Goal: Task Accomplishment & Management: Use online tool/utility

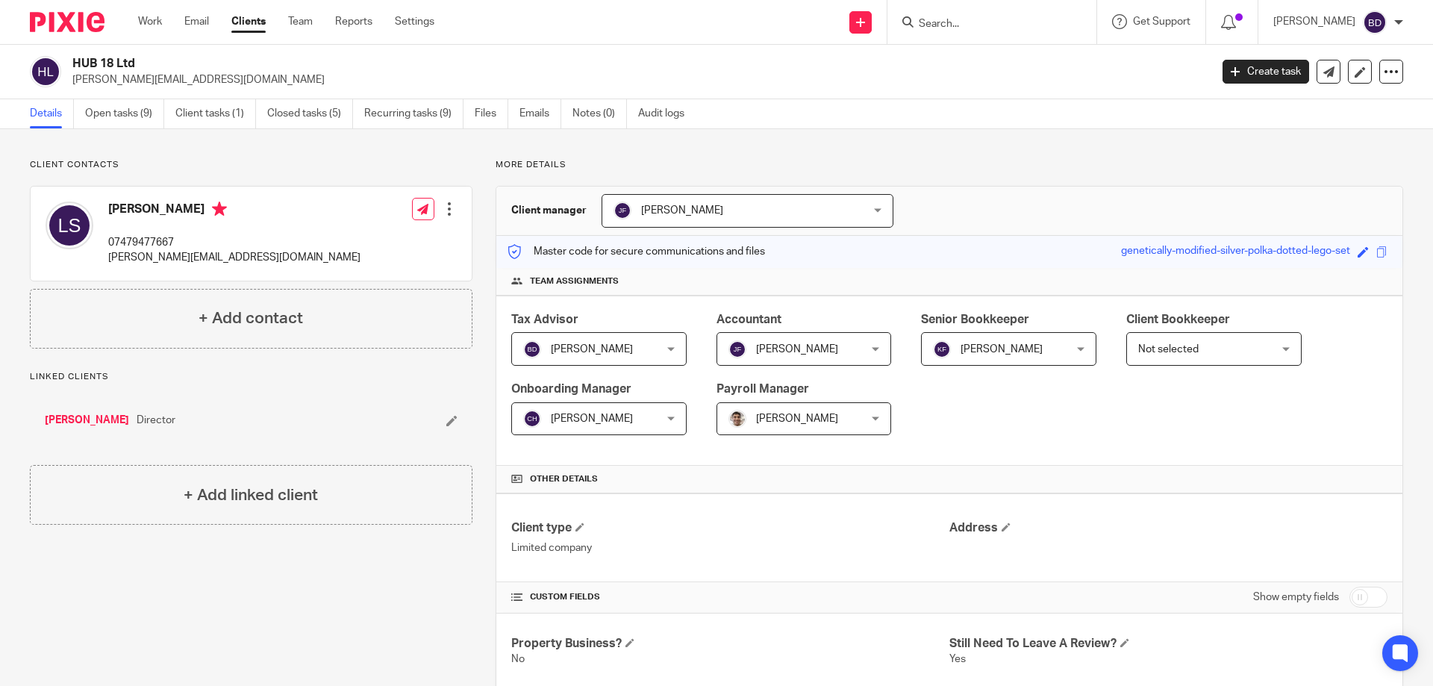
click at [941, 22] on input "Search" at bounding box center [984, 24] width 134 height 13
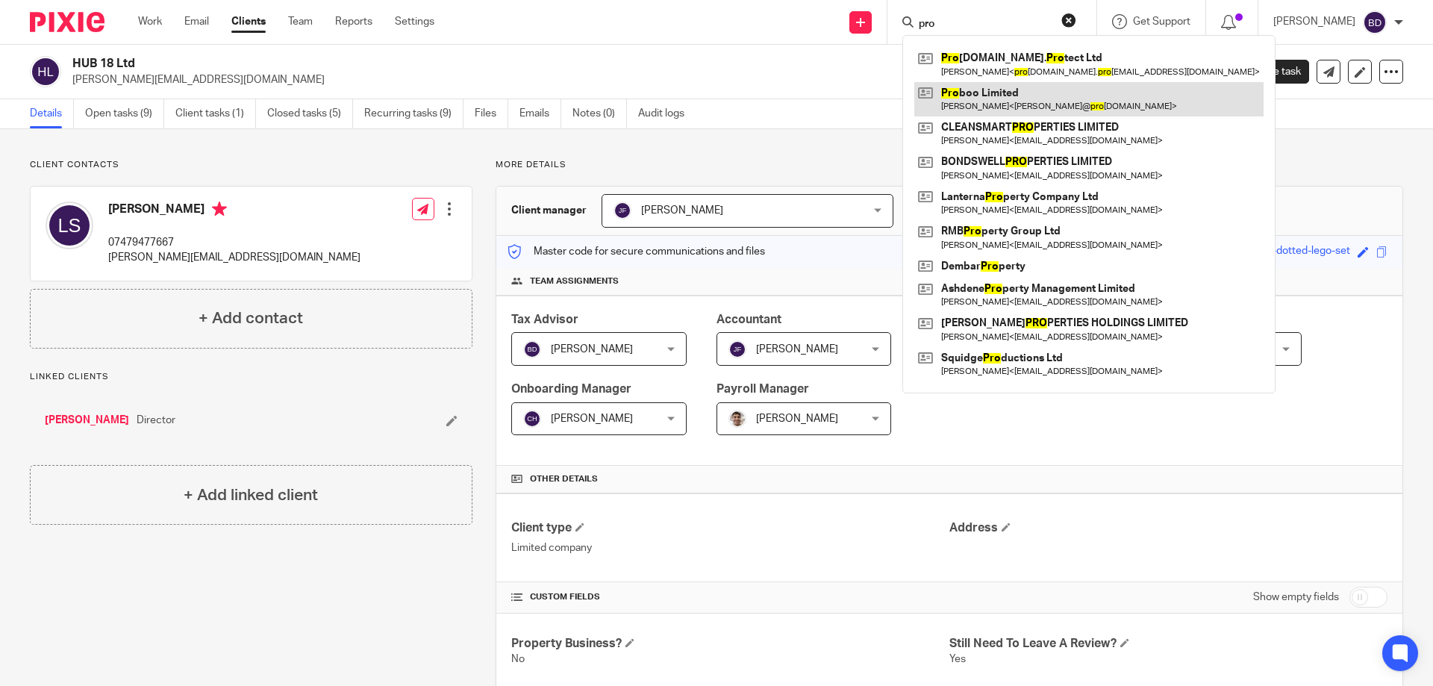
type input "pro"
click at [988, 94] on link at bounding box center [1088, 99] width 349 height 34
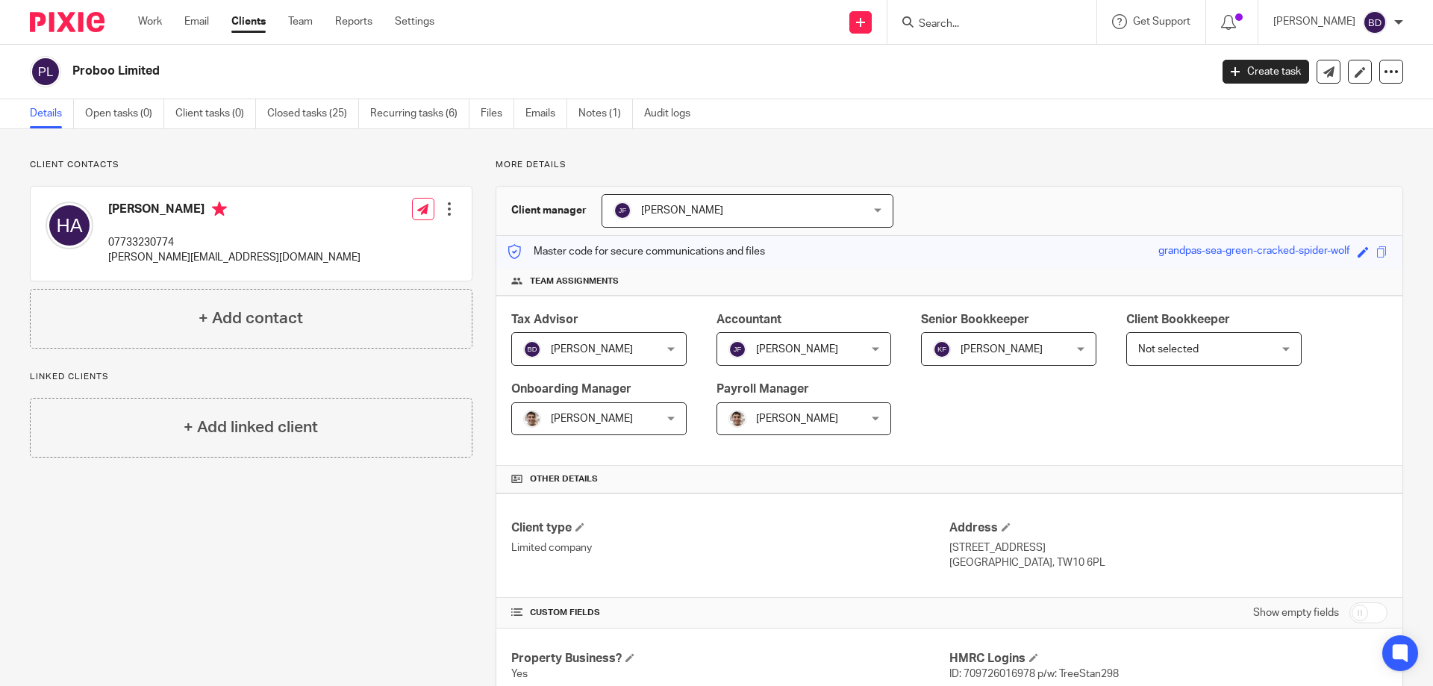
click at [973, 26] on input "Search" at bounding box center [984, 24] width 134 height 13
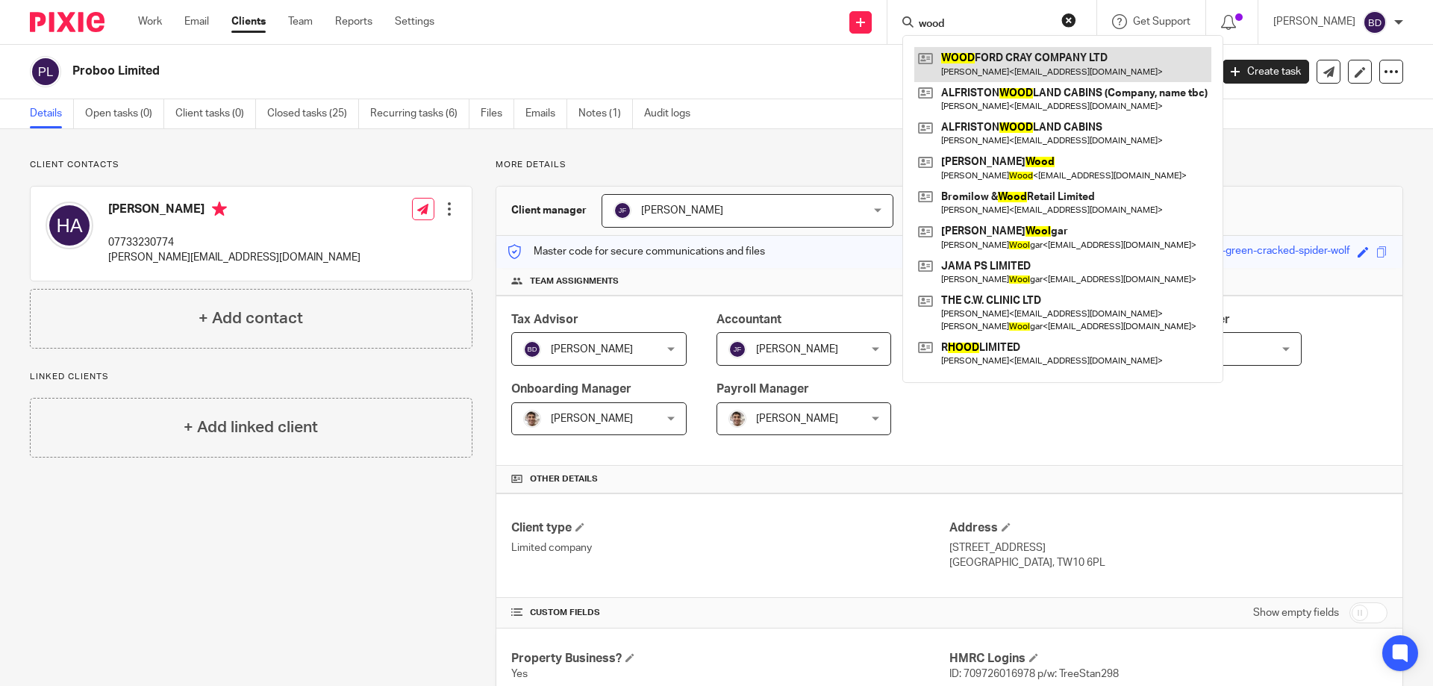
type input "wood"
click at [1022, 54] on link at bounding box center [1062, 64] width 297 height 34
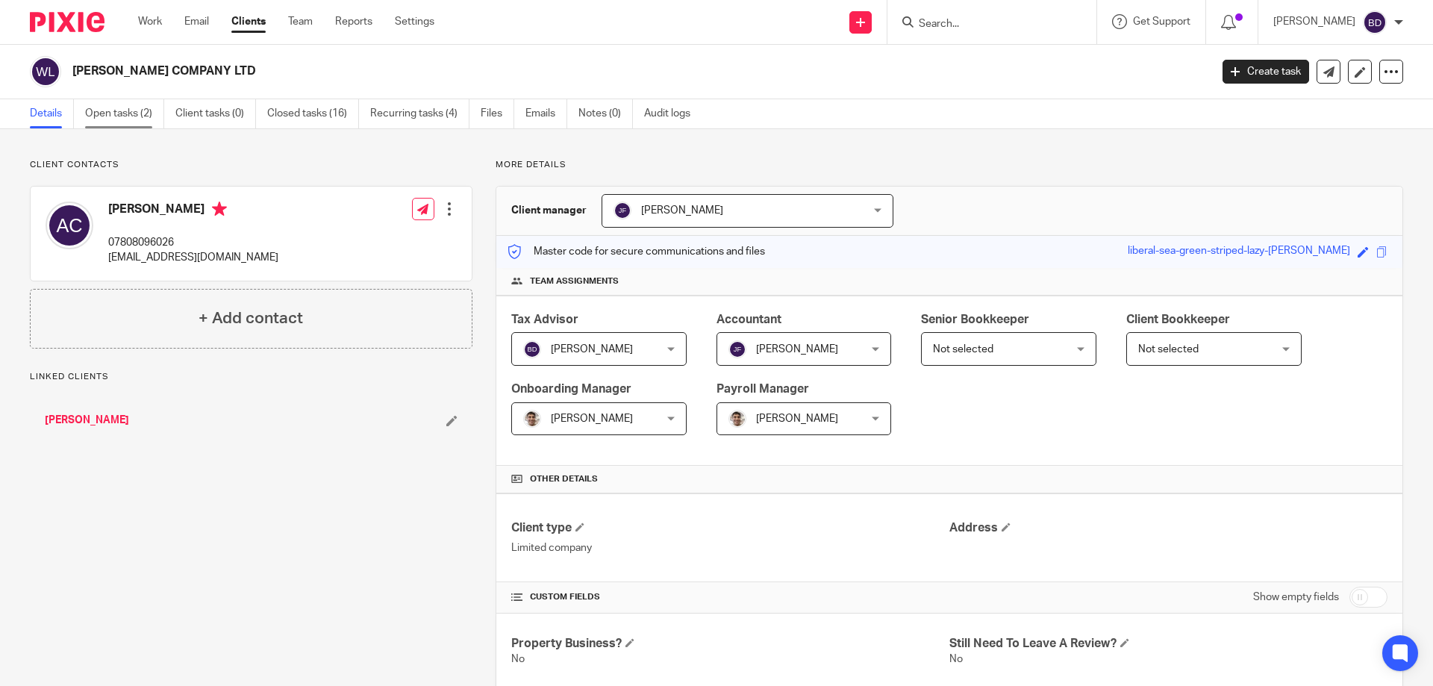
click at [125, 115] on link "Open tasks (2)" at bounding box center [124, 113] width 79 height 29
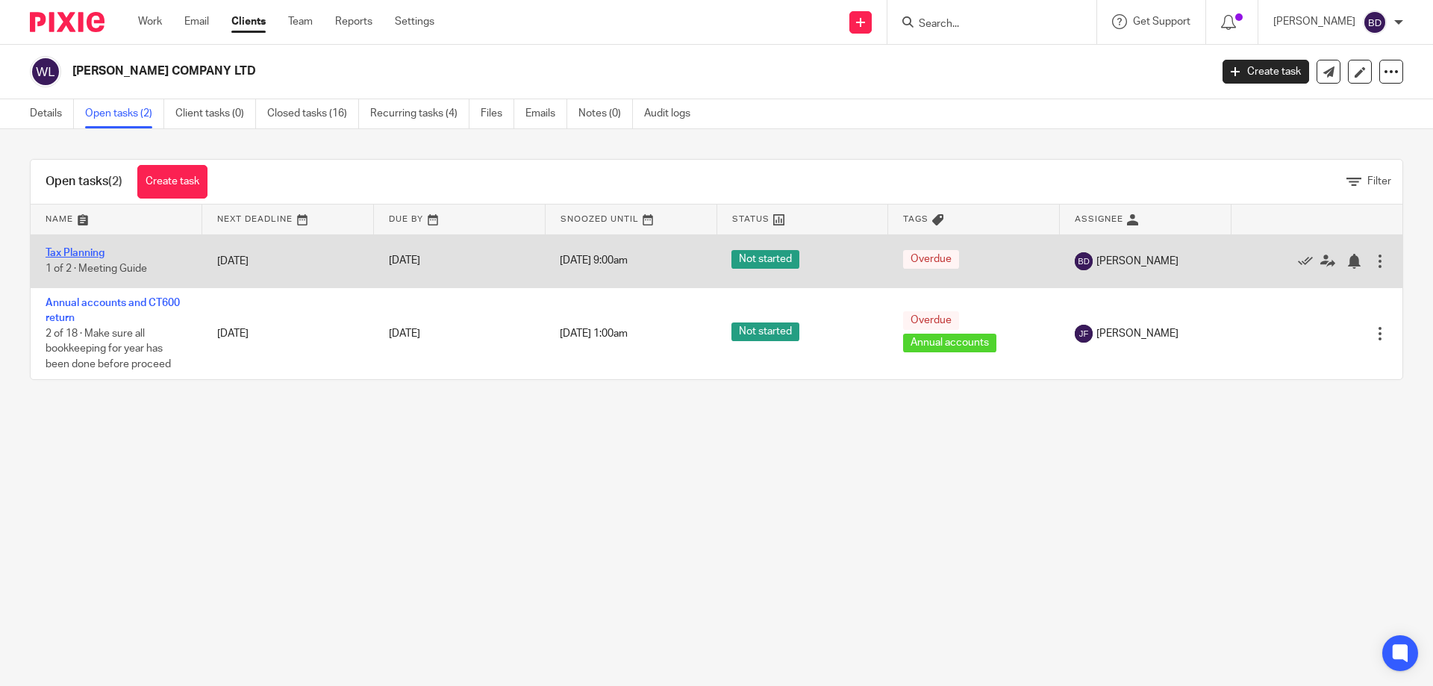
click at [88, 251] on link "Tax Planning" at bounding box center [75, 253] width 59 height 10
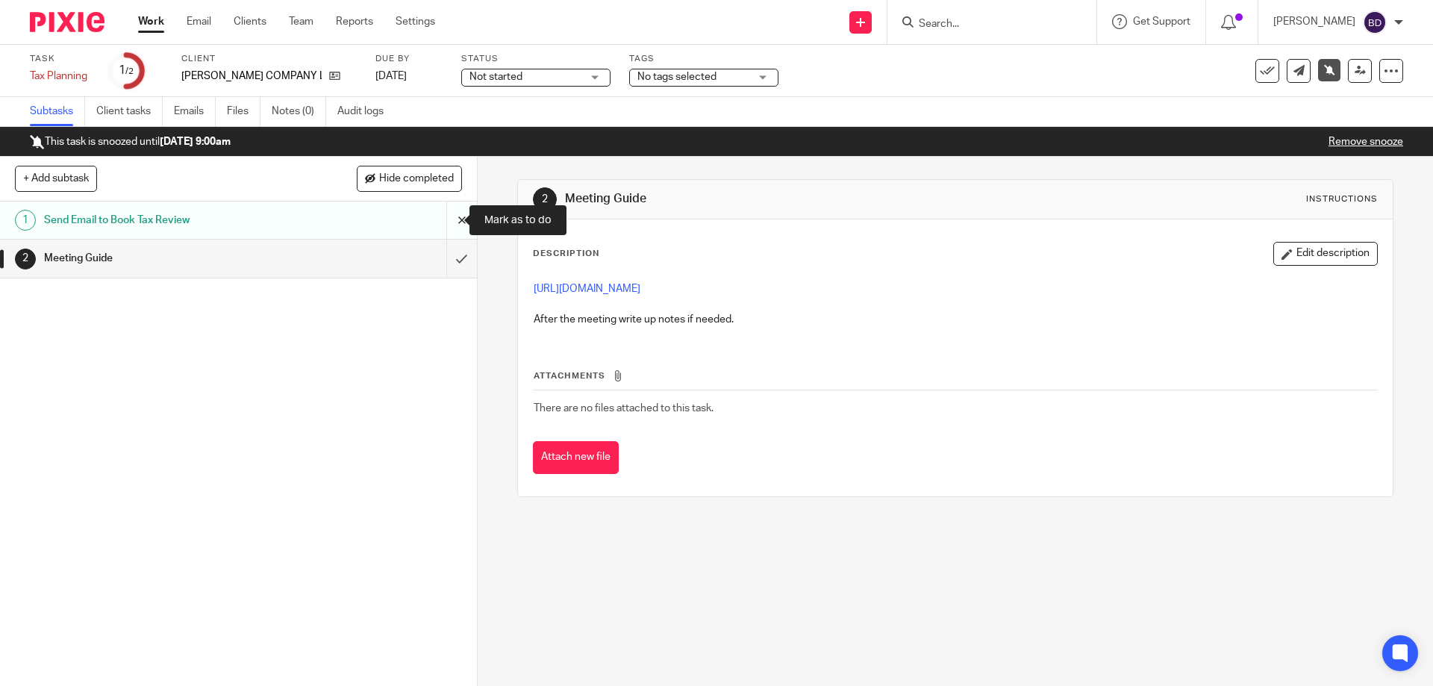
click at [450, 216] on input "submit" at bounding box center [238, 220] width 477 height 37
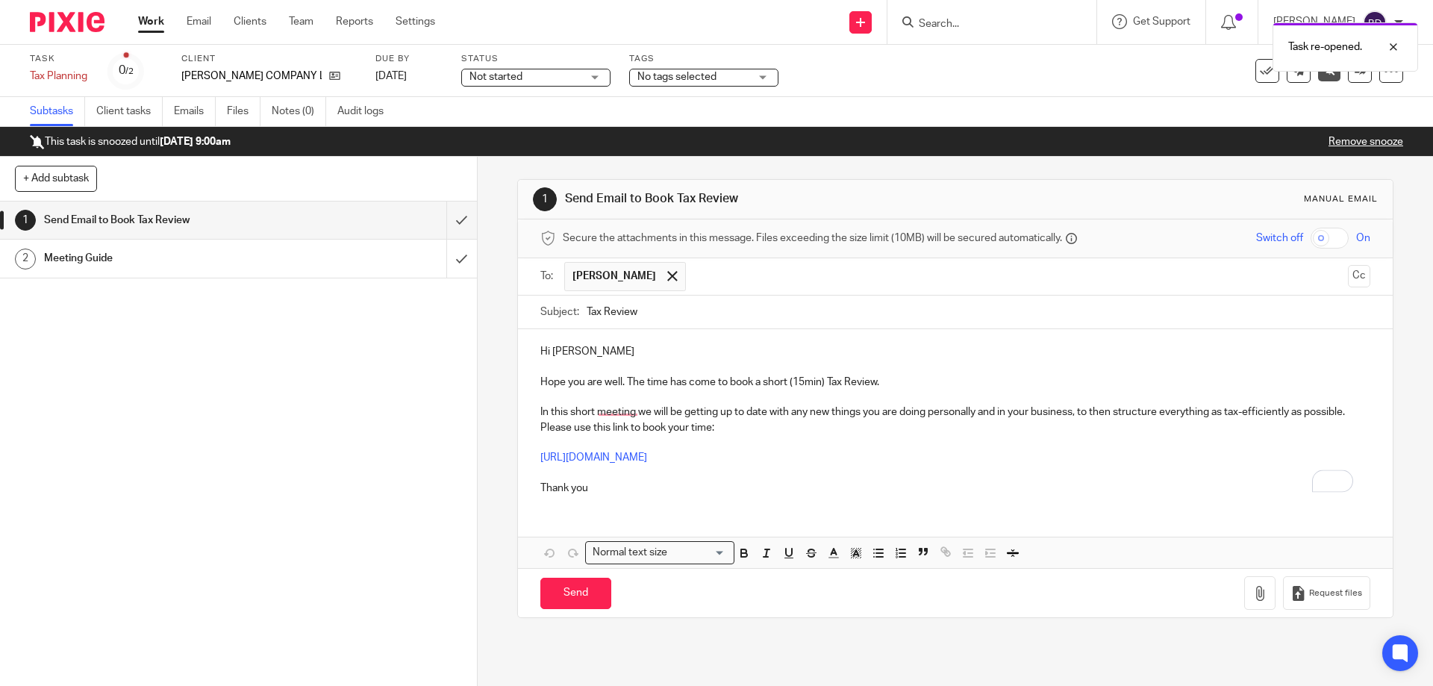
click at [649, 352] on p "Hi Andy" at bounding box center [954, 351] width 829 height 15
click at [897, 376] on p "Hope you are well. The time has come to book a short (15min) Tax Review." at bounding box center [954, 382] width 829 height 15
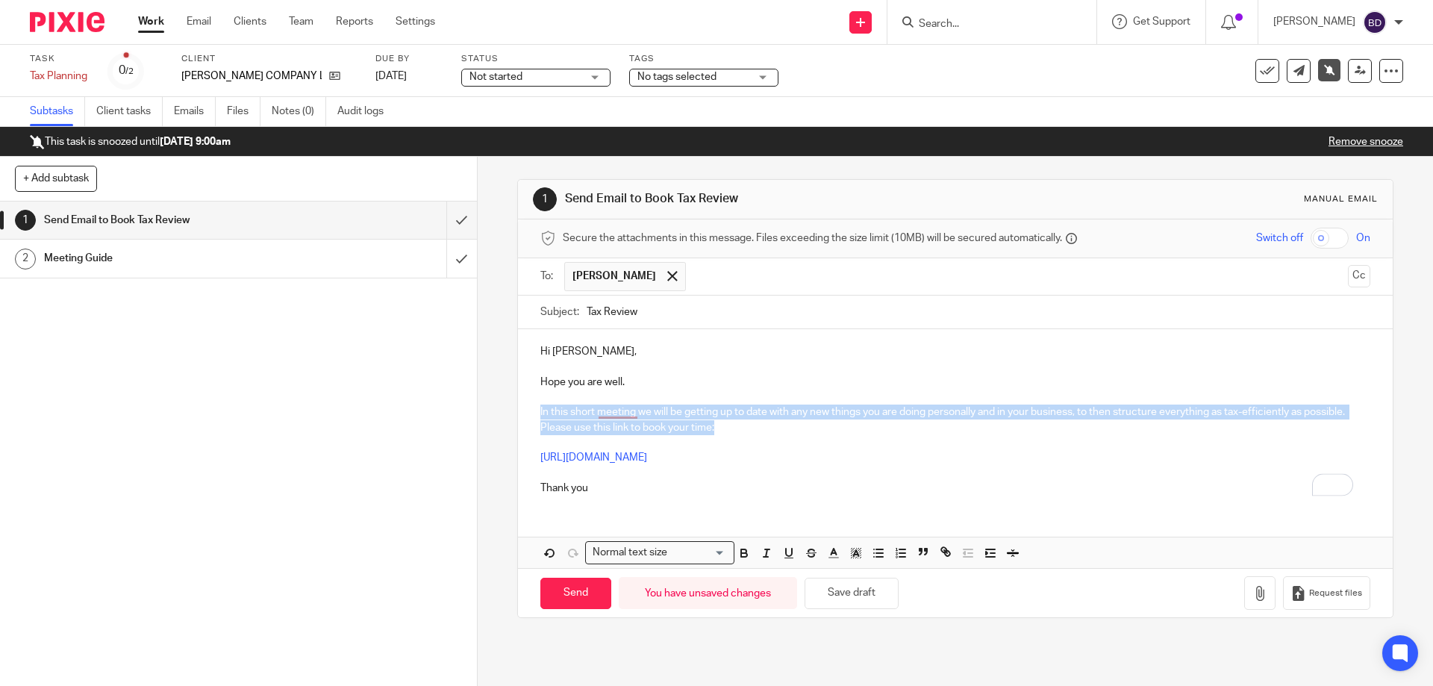
drag, startPoint x: 537, startPoint y: 411, endPoint x: 713, endPoint y: 428, distance: 176.3
click at [713, 428] on p "In this short meeting we will be getting up to date with any new things you are…" at bounding box center [954, 420] width 829 height 31
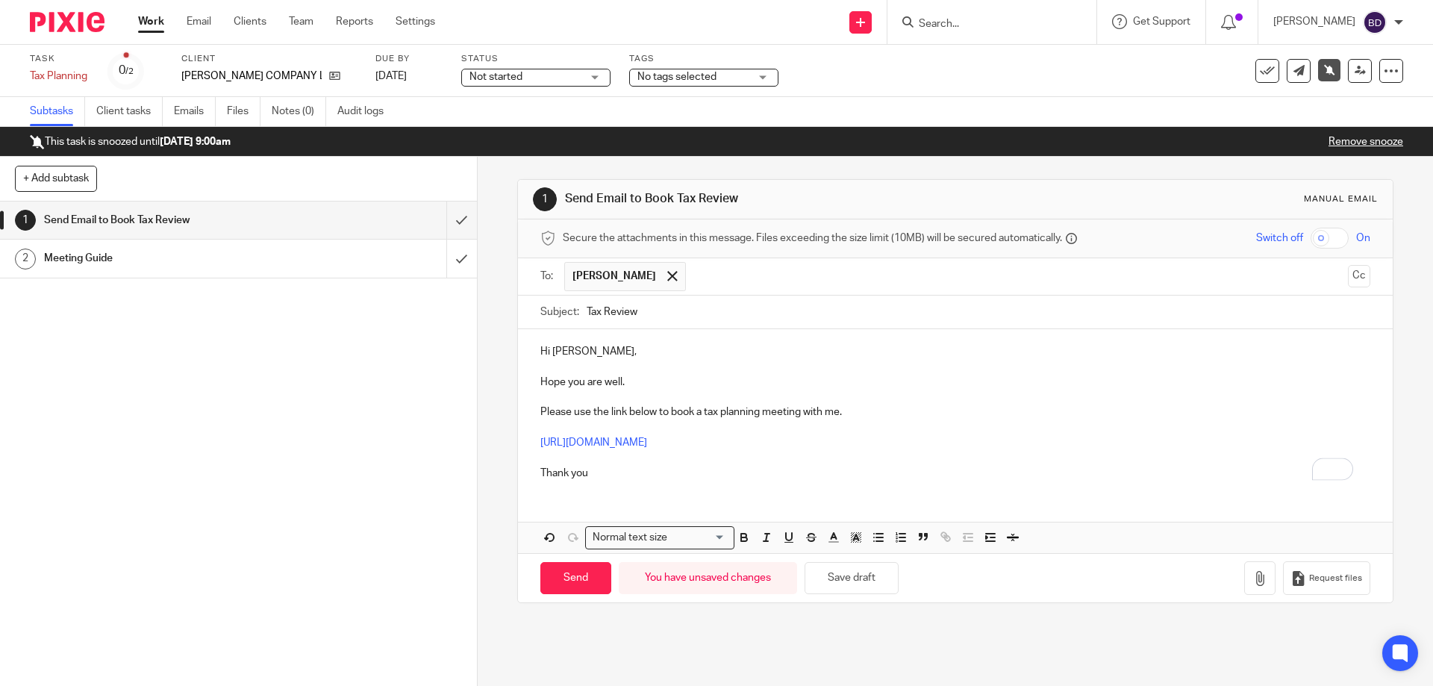
click at [666, 473] on p "Thank you" at bounding box center [954, 465] width 829 height 31
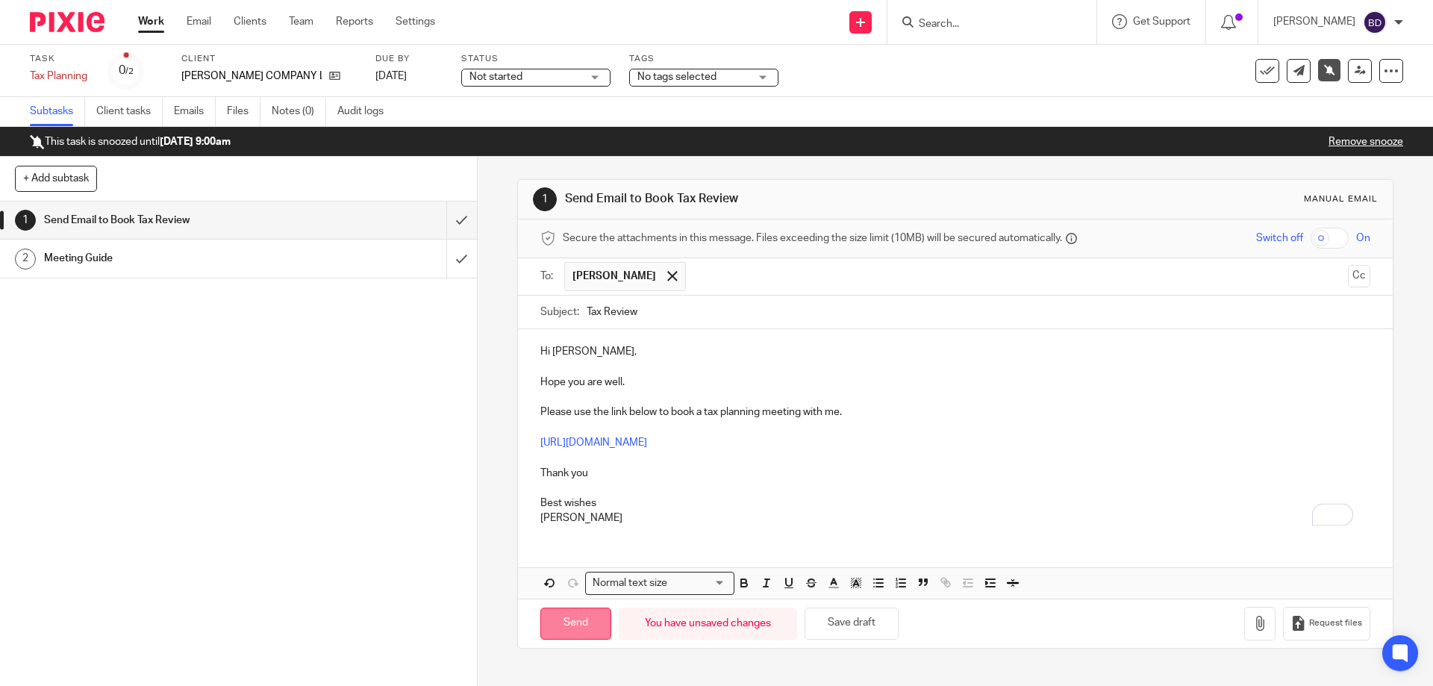
click at [567, 626] on input "Send" at bounding box center [575, 624] width 71 height 32
type input "Sent"
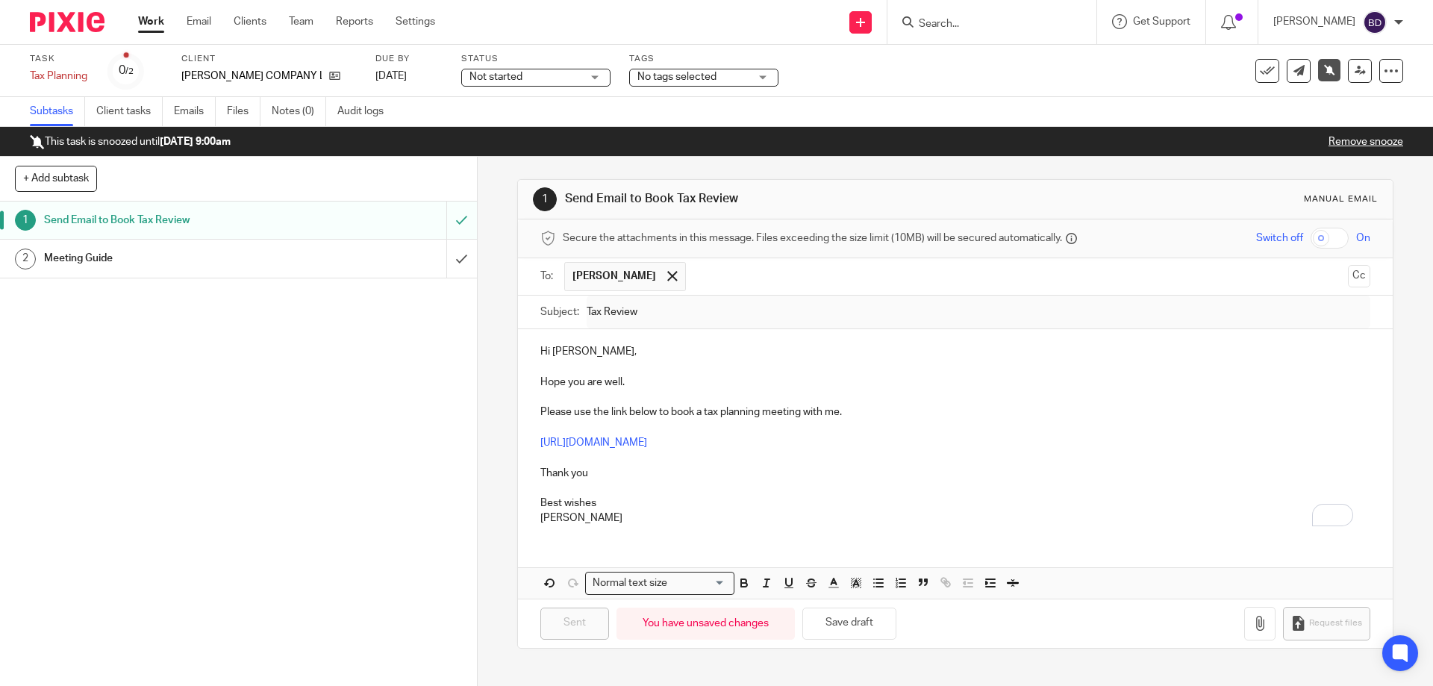
click at [157, 13] on div "Work Email Clients Team Reports Settings Work Email Clients Team Reports Settin…" at bounding box center [290, 22] width 334 height 44
click at [155, 16] on link "Work" at bounding box center [151, 21] width 26 height 15
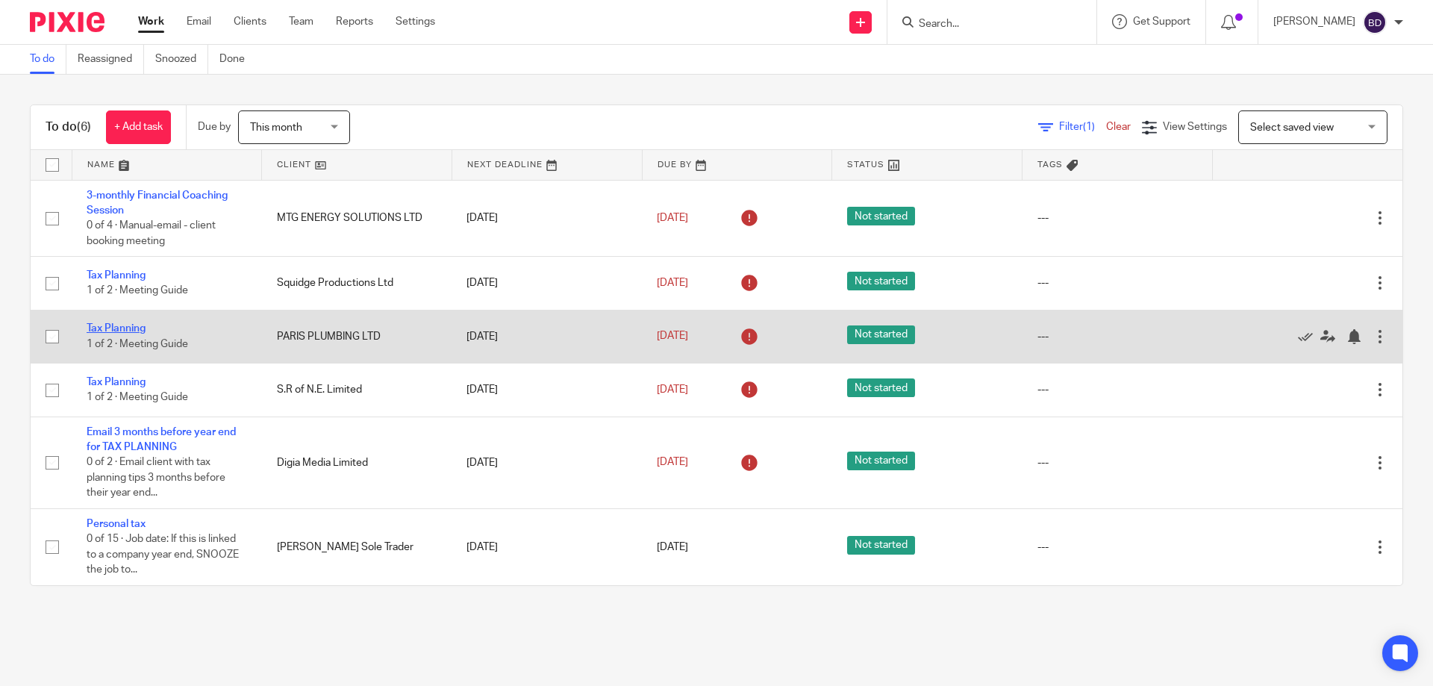
click at [132, 323] on link "Tax Planning" at bounding box center [116, 328] width 59 height 10
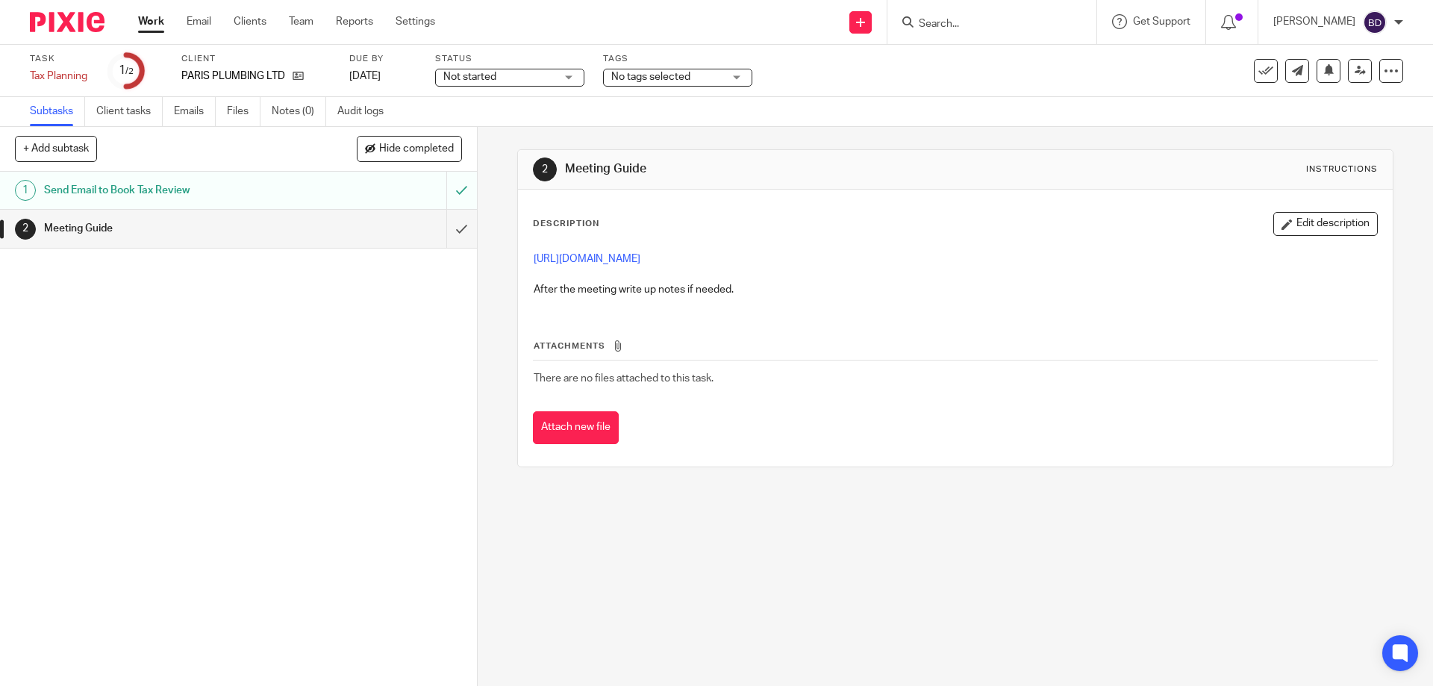
click at [146, 20] on link "Work" at bounding box center [151, 21] width 26 height 15
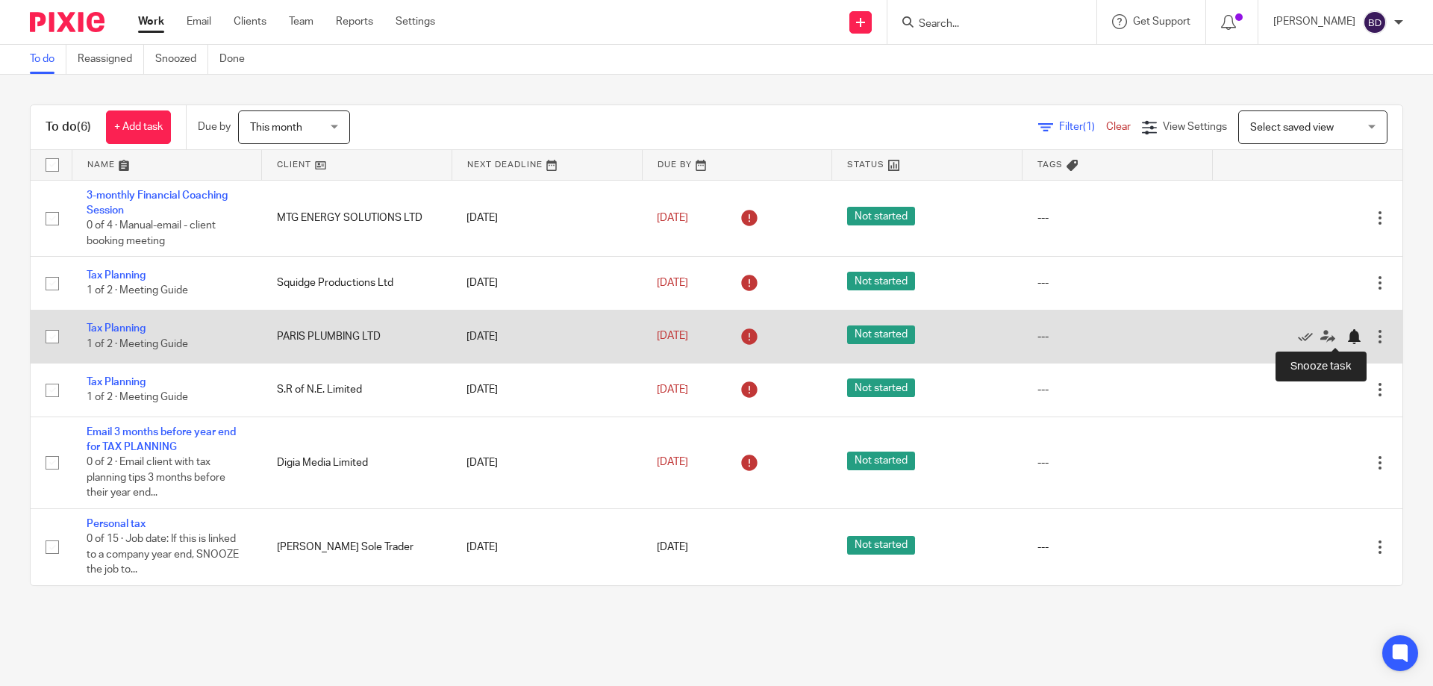
click at [1347, 334] on div at bounding box center [1354, 336] width 15 height 15
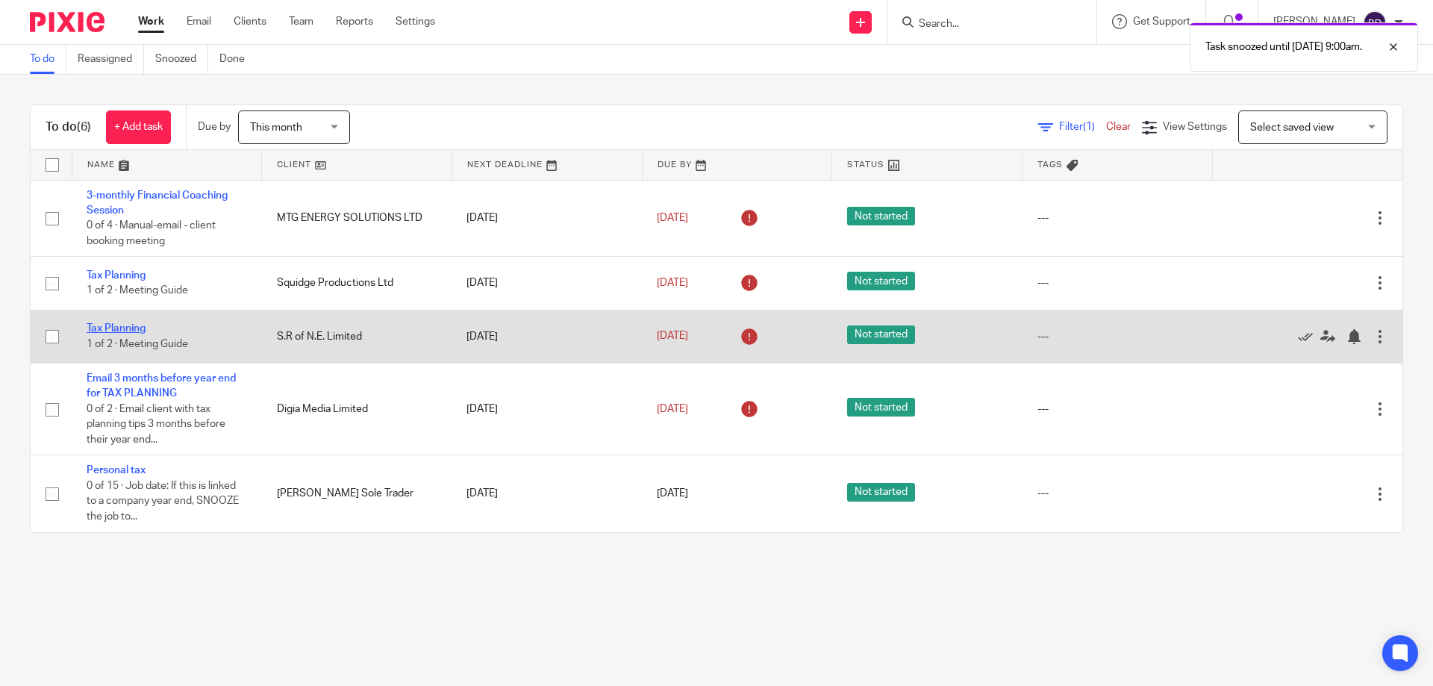
click at [134, 331] on link "Tax Planning" at bounding box center [116, 328] width 59 height 10
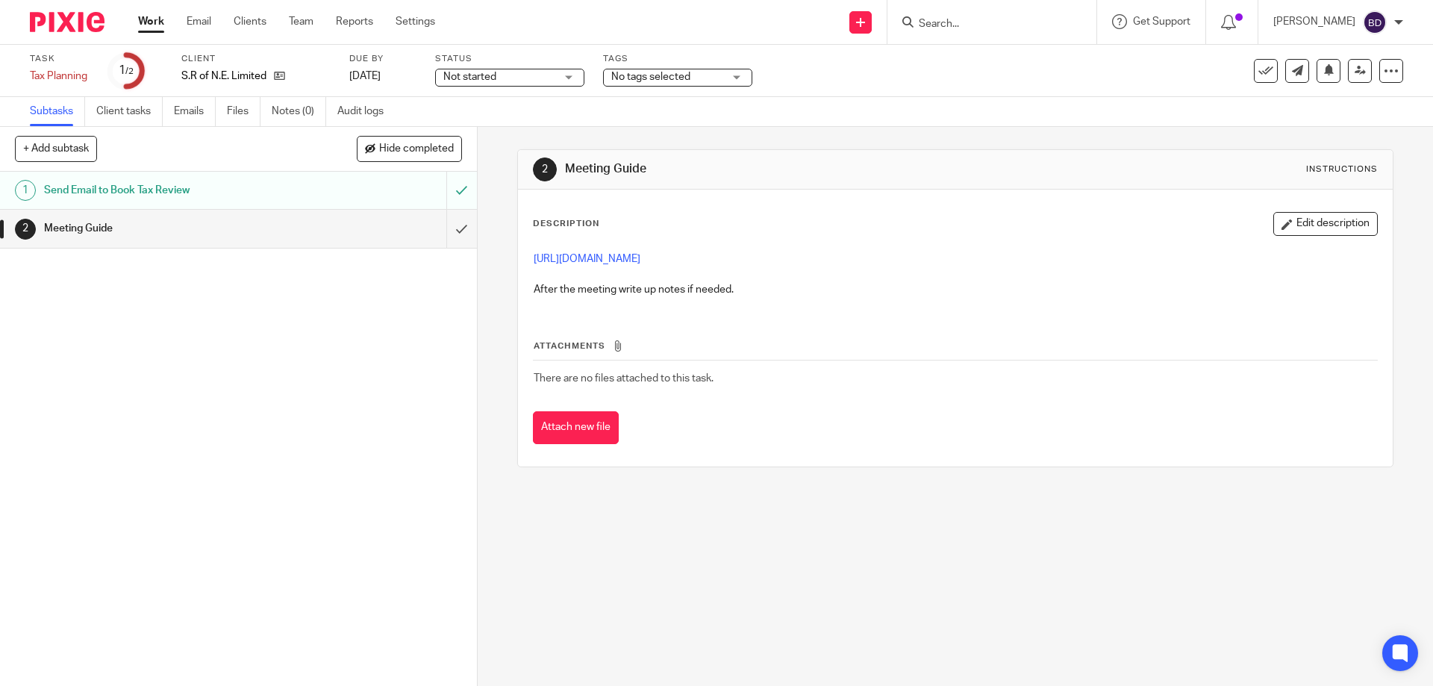
click at [144, 15] on link "Work" at bounding box center [151, 21] width 26 height 15
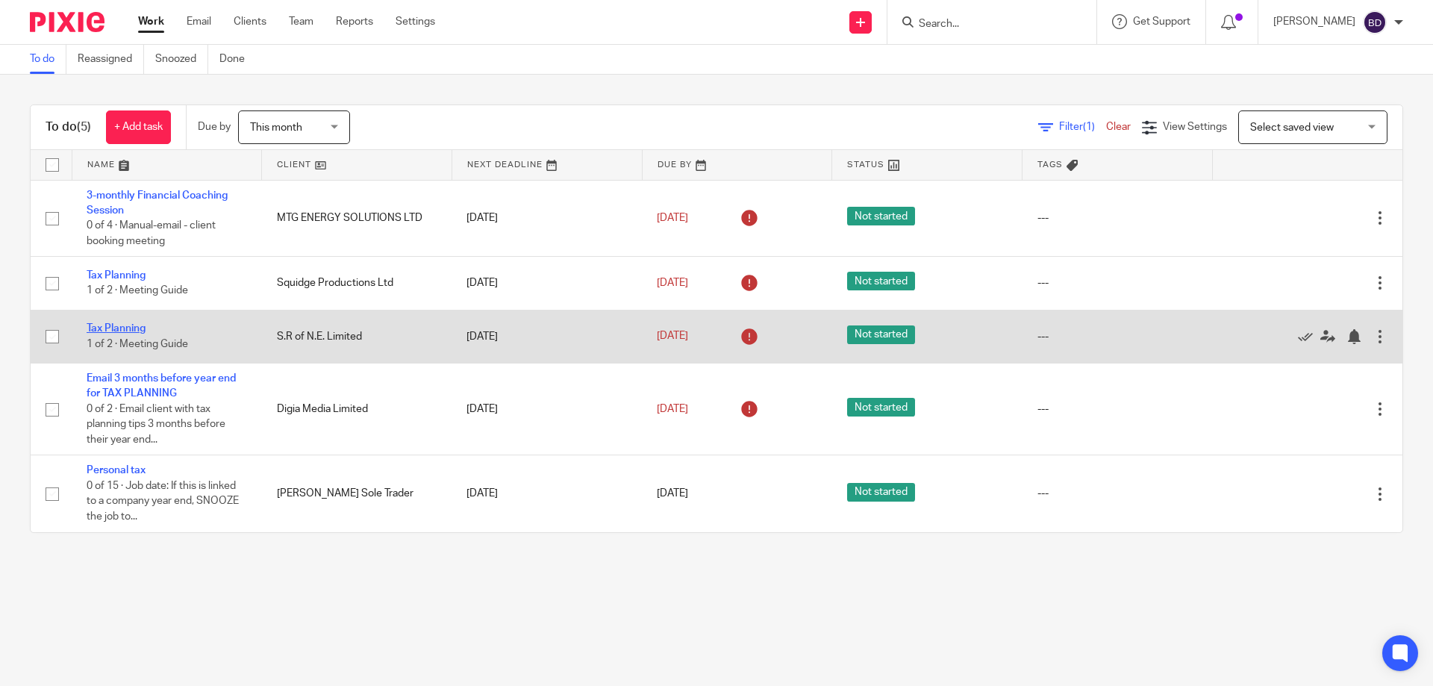
click at [122, 325] on link "Tax Planning" at bounding box center [116, 328] width 59 height 10
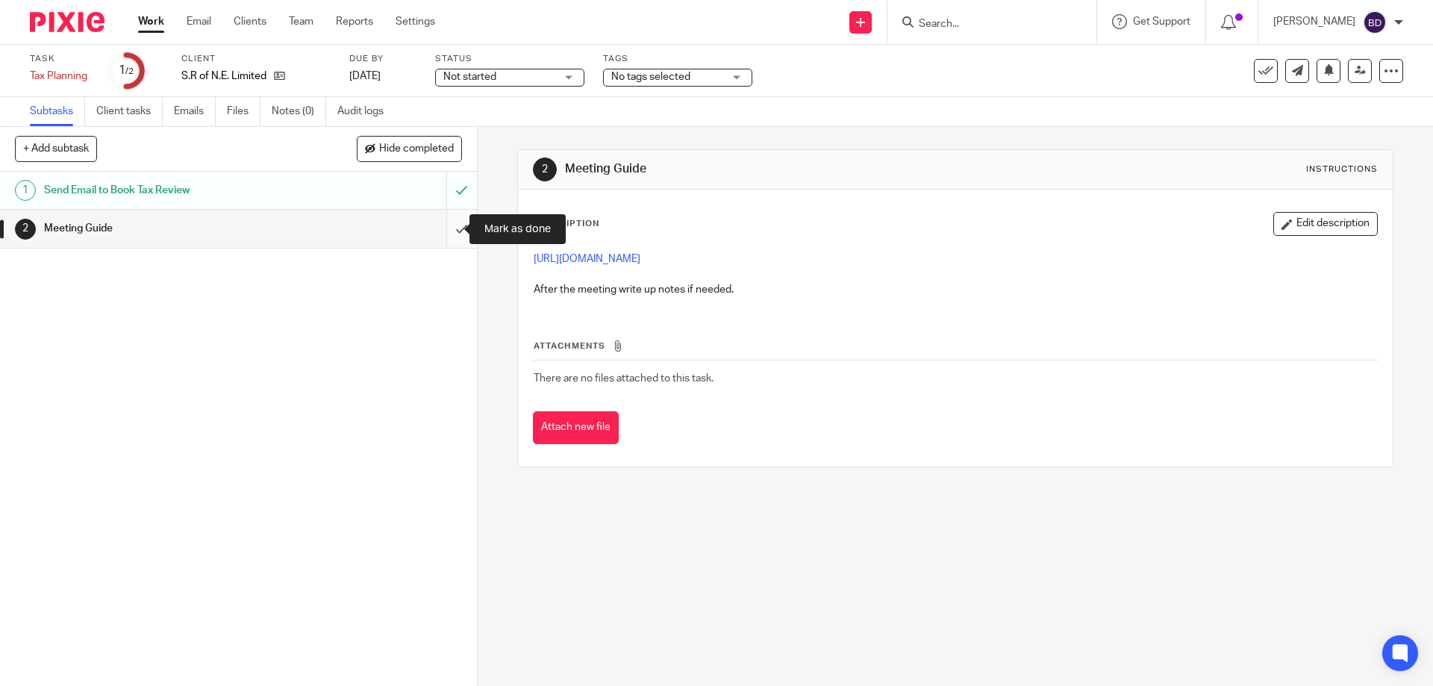
click at [449, 229] on input "submit" at bounding box center [238, 228] width 477 height 37
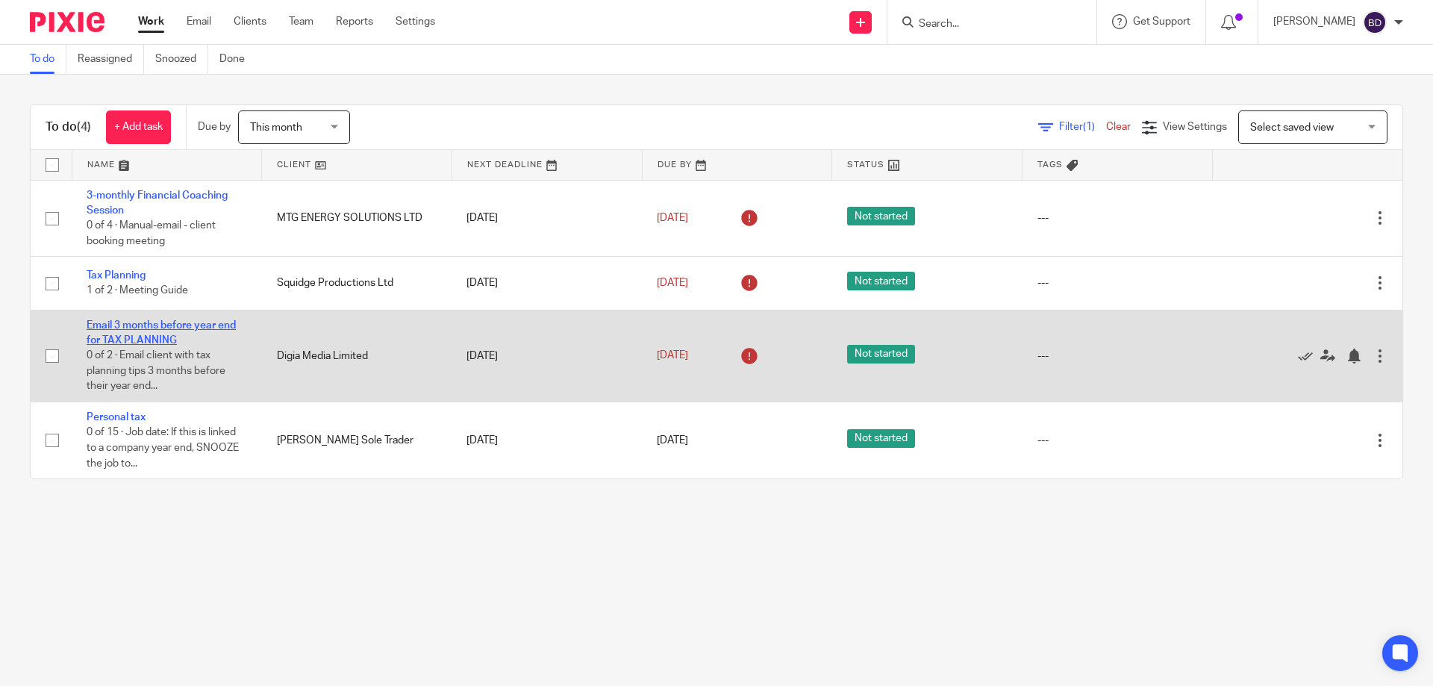
click at [132, 328] on link "Email 3 months before year end for TAX PLANNING" at bounding box center [161, 332] width 149 height 25
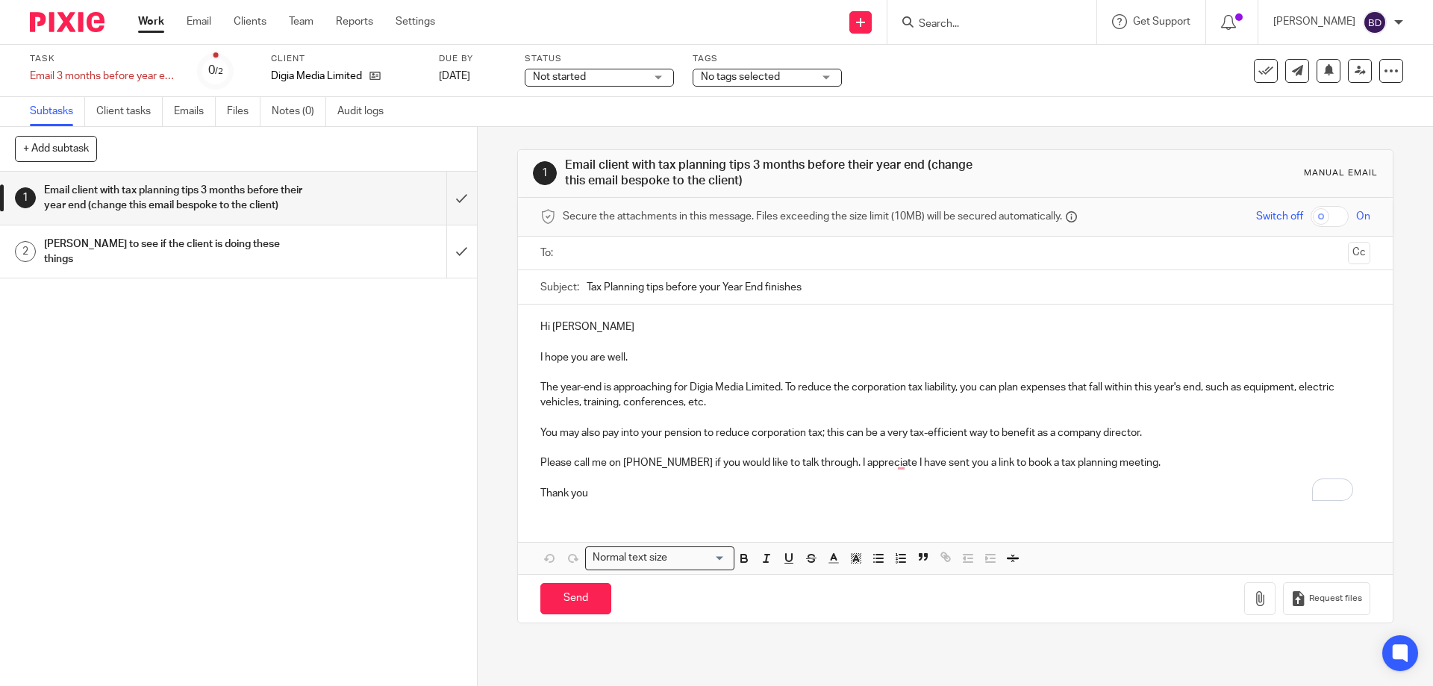
click at [860, 288] on input "Tax Planning tips before your Year End finishes" at bounding box center [978, 287] width 783 height 34
type input "Tax Planning tips before your Year End finishes 30th November 2025"
click at [622, 491] on p "Thank you" at bounding box center [954, 493] width 829 height 15
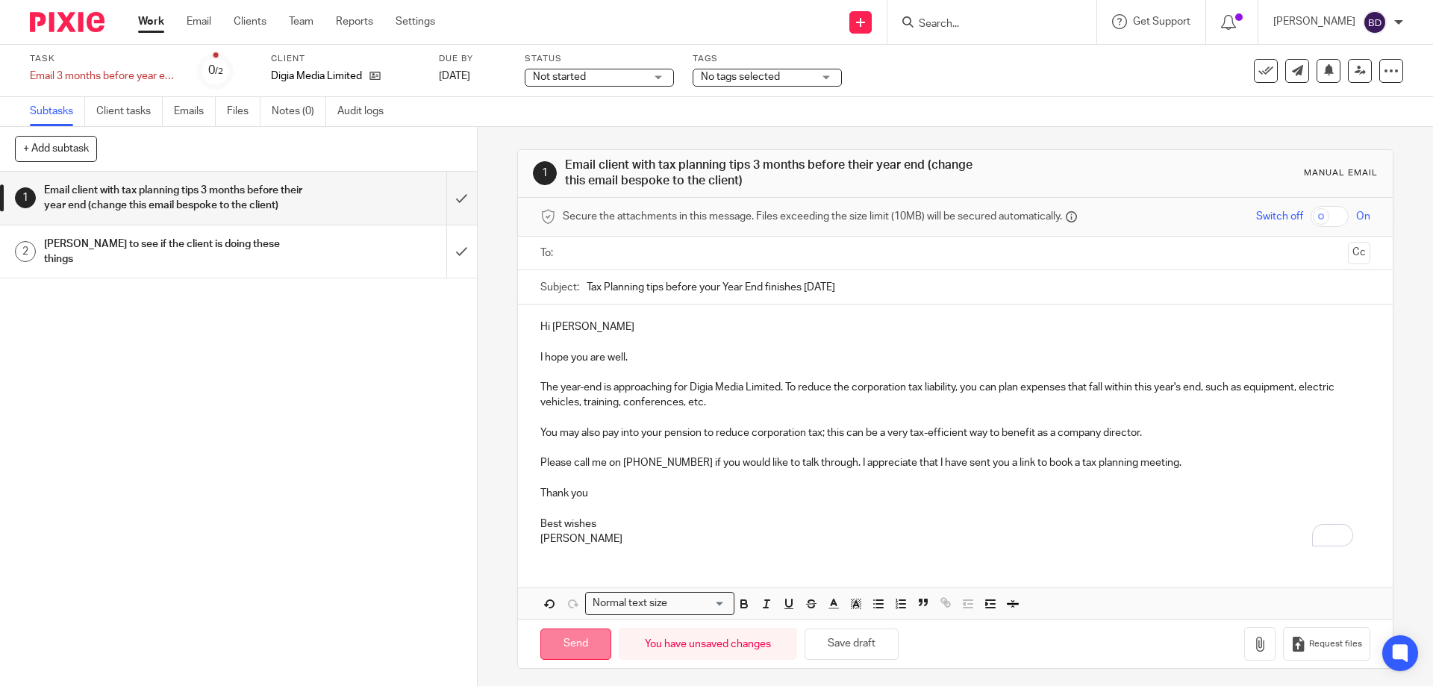
click at [573, 651] on input "Send" at bounding box center [575, 645] width 71 height 32
click at [569, 648] on input "Send" at bounding box center [575, 645] width 71 height 32
click at [779, 258] on input "text" at bounding box center [954, 253] width 773 height 17
click at [569, 640] on input "Send" at bounding box center [575, 648] width 71 height 32
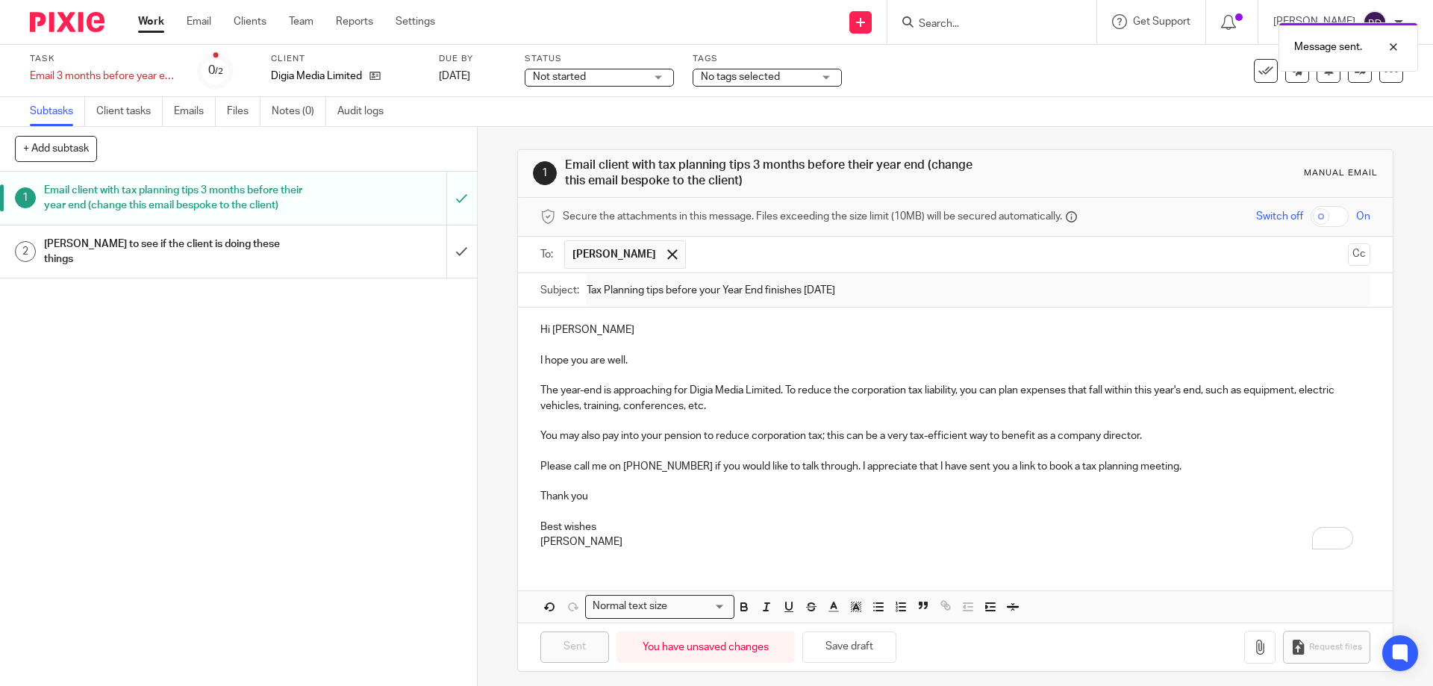
type input "Sent"
click at [150, 22] on link "Work" at bounding box center [151, 21] width 26 height 15
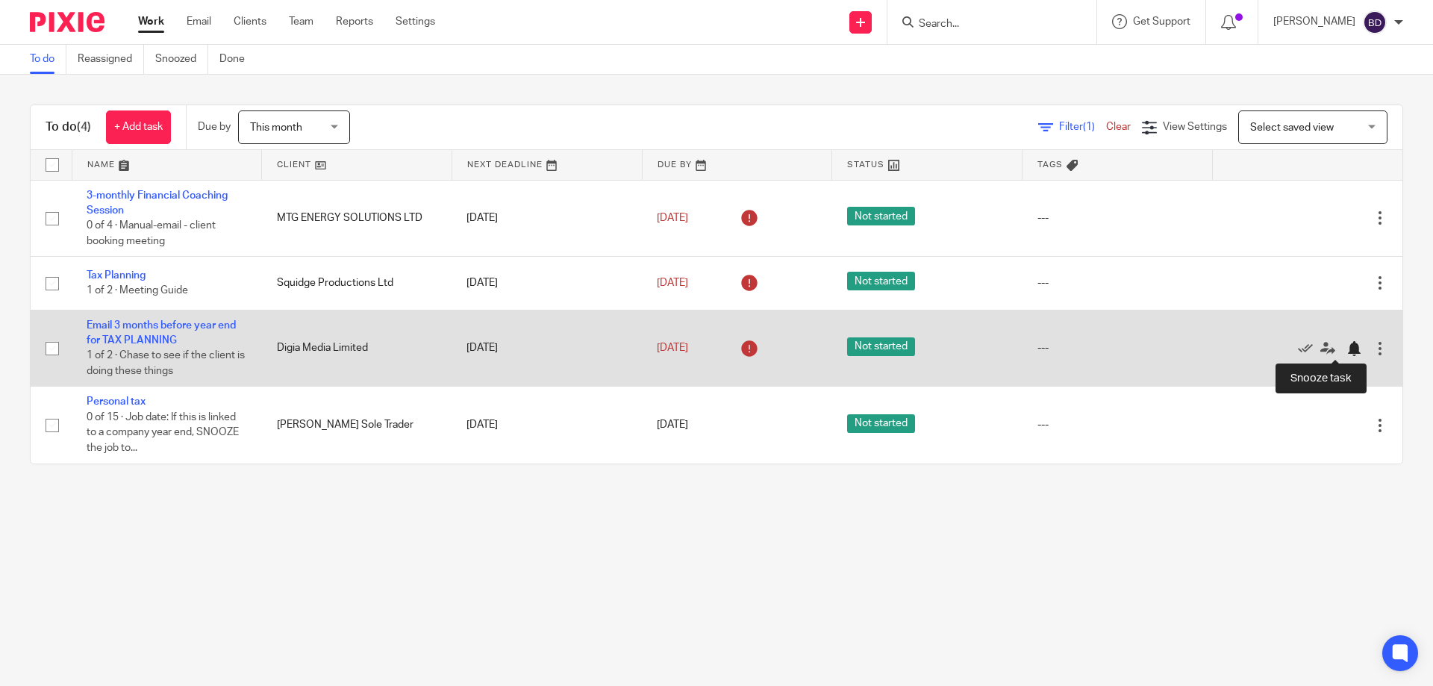
click at [1347, 347] on div at bounding box center [1354, 348] width 15 height 15
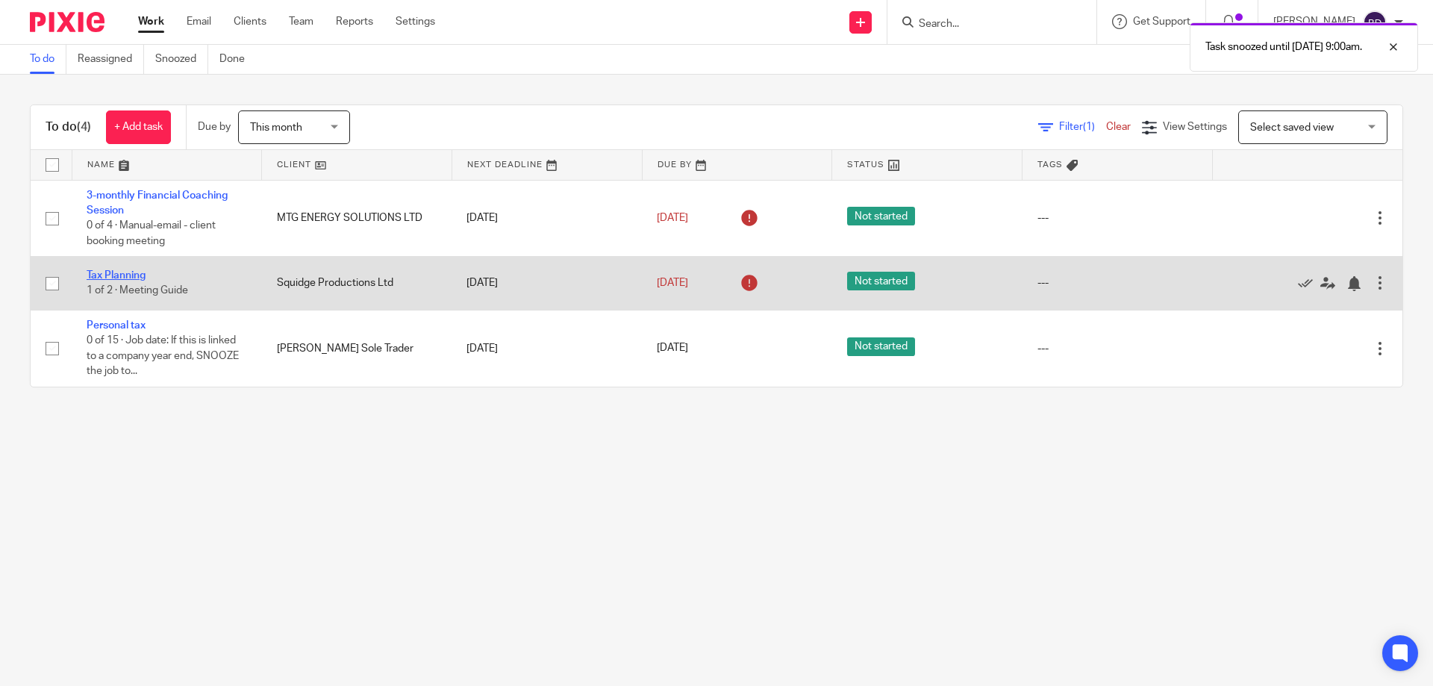
click at [122, 275] on link "Tax Planning" at bounding box center [116, 275] width 59 height 10
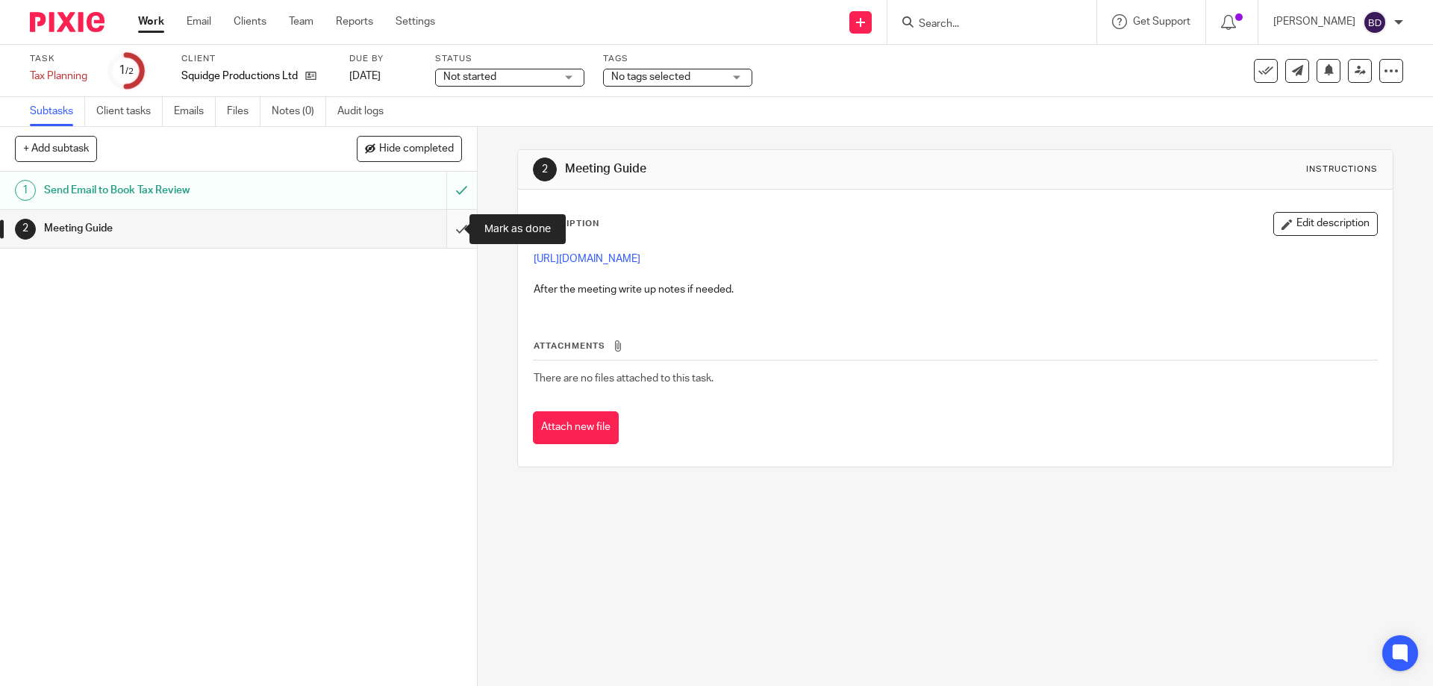
click at [445, 228] on input "submit" at bounding box center [238, 228] width 477 height 37
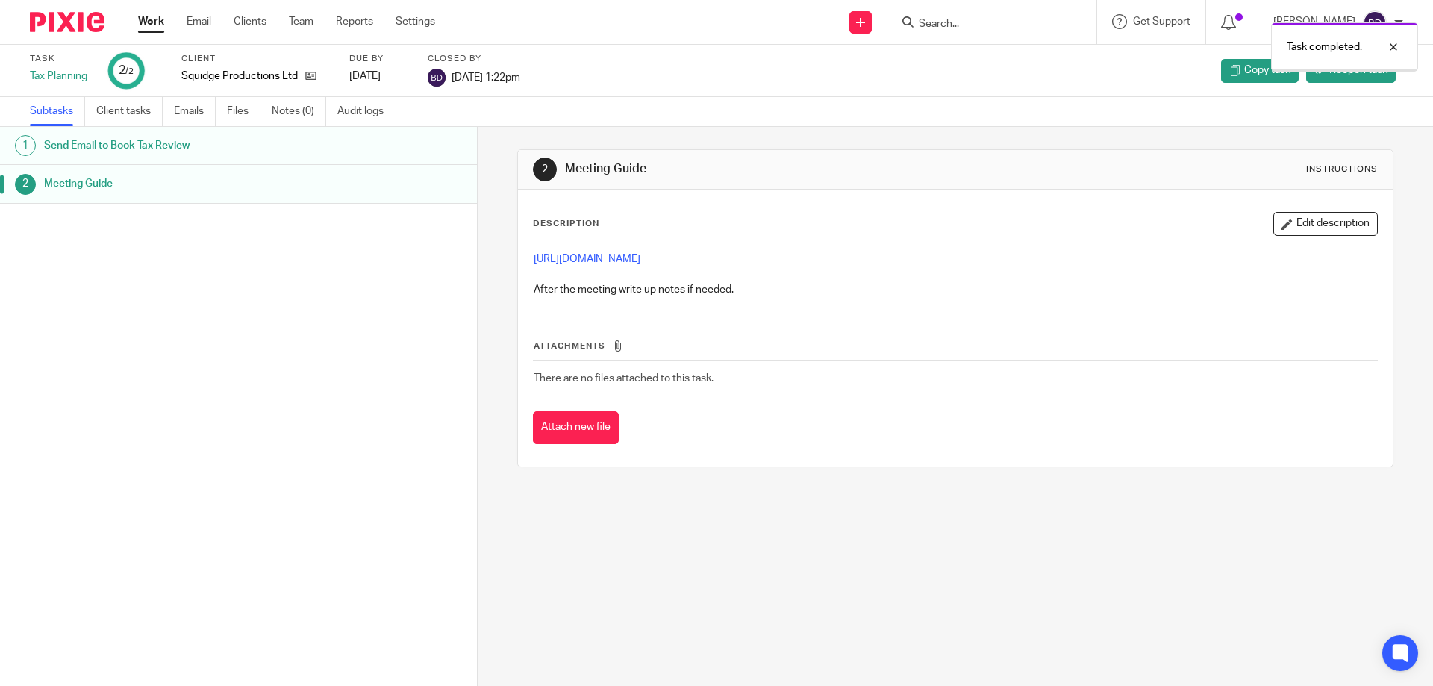
click at [146, 18] on link "Work" at bounding box center [151, 21] width 26 height 15
